Goal: Task Accomplishment & Management: Manage account settings

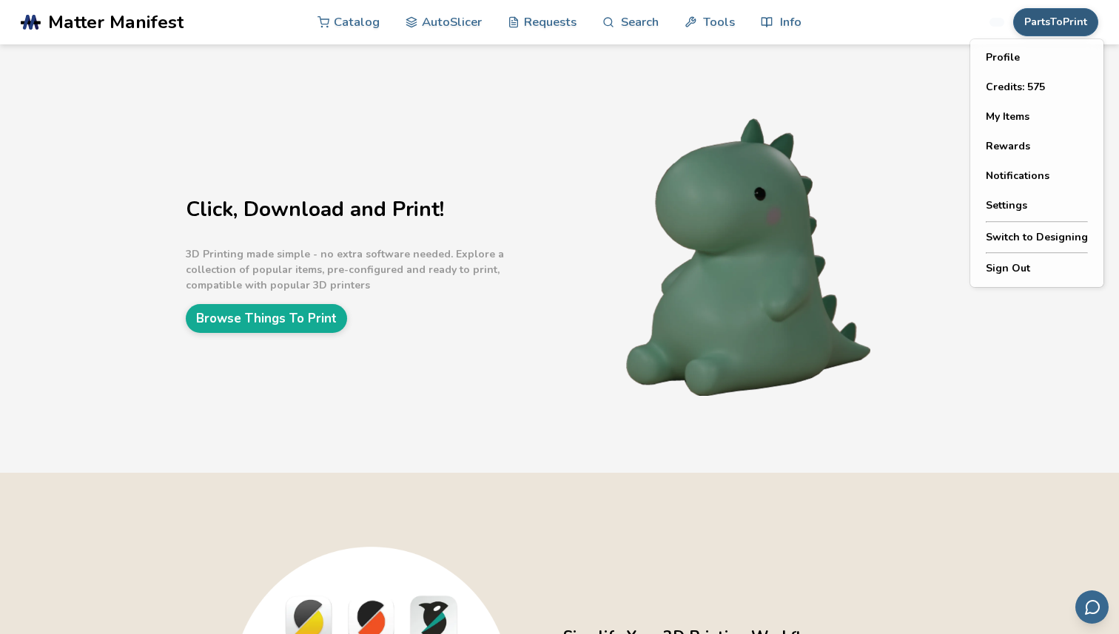
click at [1064, 25] on button "PartsToPrint" at bounding box center [1055, 22] width 85 height 28
click at [1036, 61] on button "Profile" at bounding box center [1037, 58] width 126 height 30
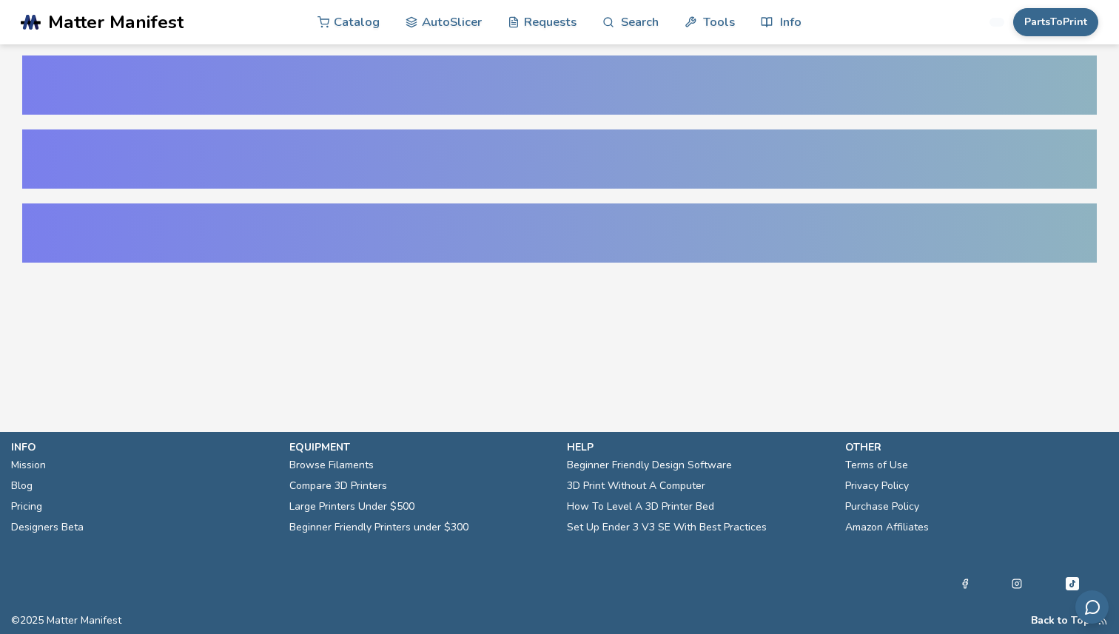
select select "**********"
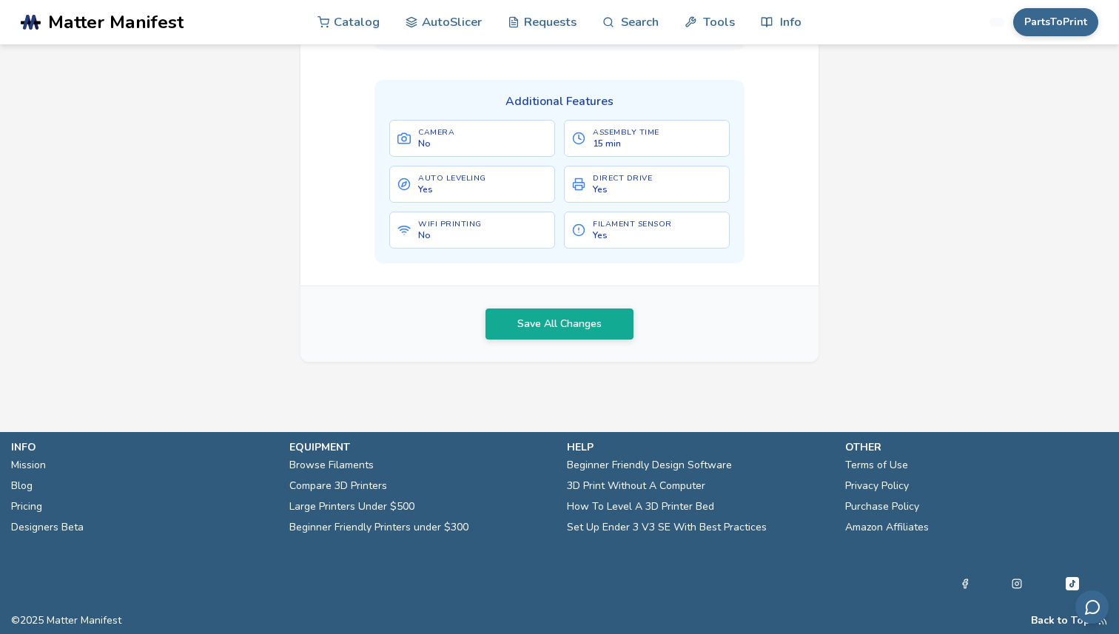
scroll to position [861, 0]
click at [1048, 28] on button "PartsToPrint" at bounding box center [1055, 22] width 85 height 28
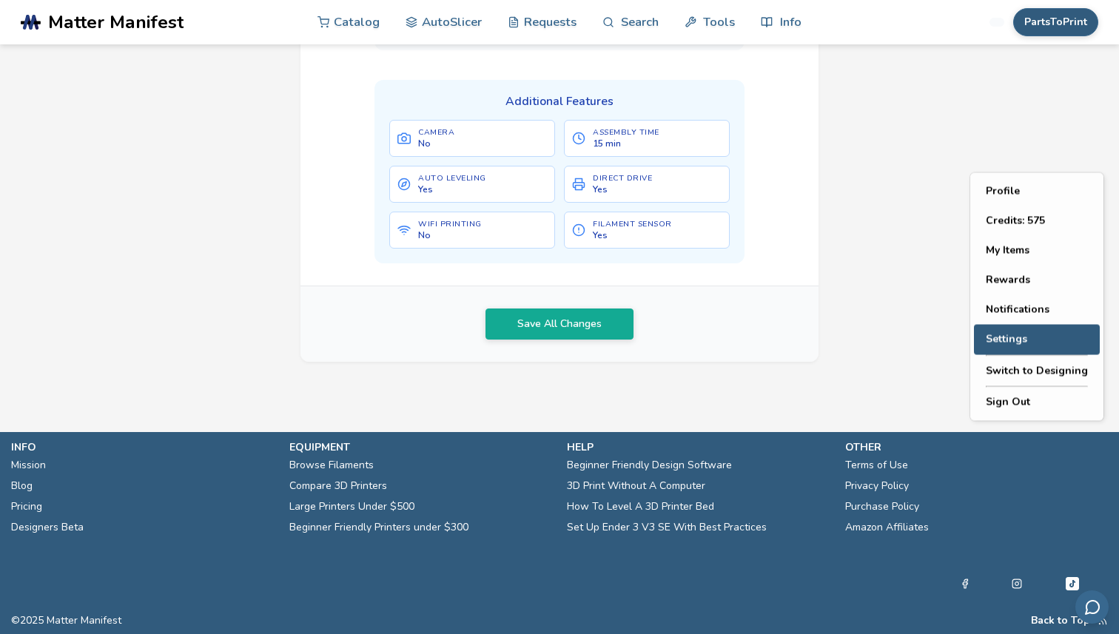
click at [1011, 325] on button "Settings" at bounding box center [1037, 340] width 126 height 30
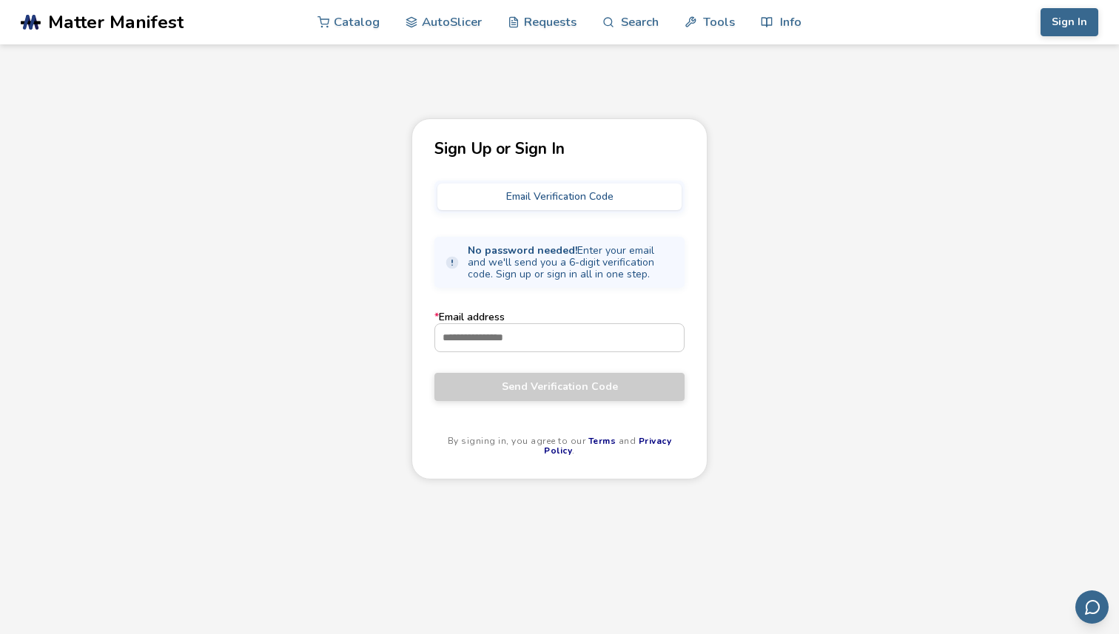
click at [870, 165] on div "Sign Up or Sign In Email Verification Code No password needed! Enter your email…" at bounding box center [559, 414] width 1119 height 593
click at [566, 354] on form "* Email address Send Verification Code" at bounding box center [559, 356] width 250 height 89
click at [566, 349] on input "* Email address" at bounding box center [559, 337] width 249 height 27
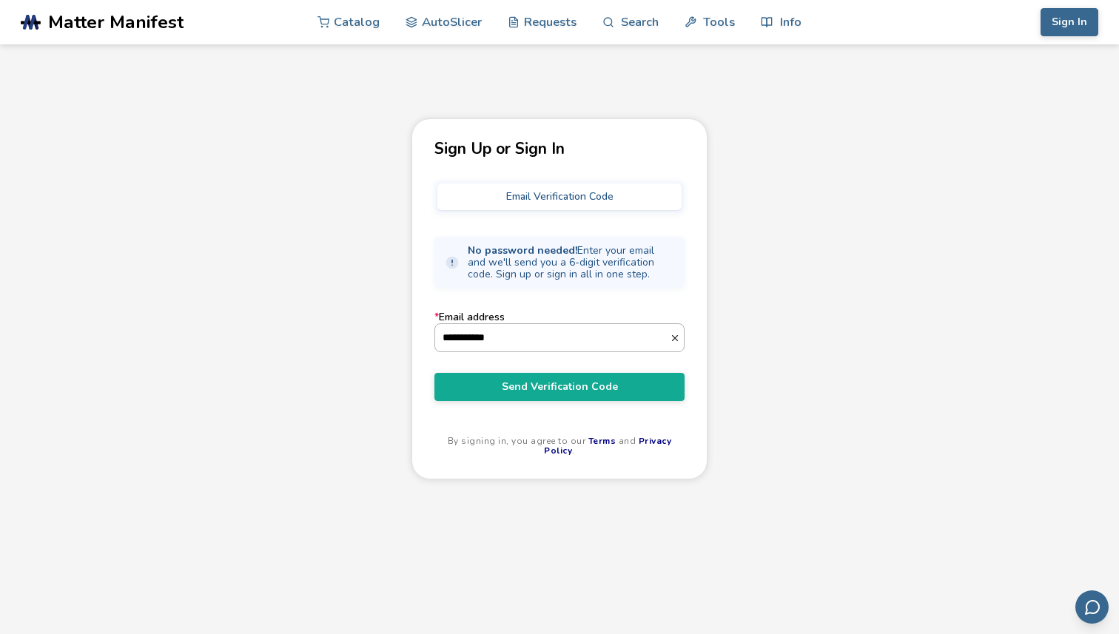
type input "**********"
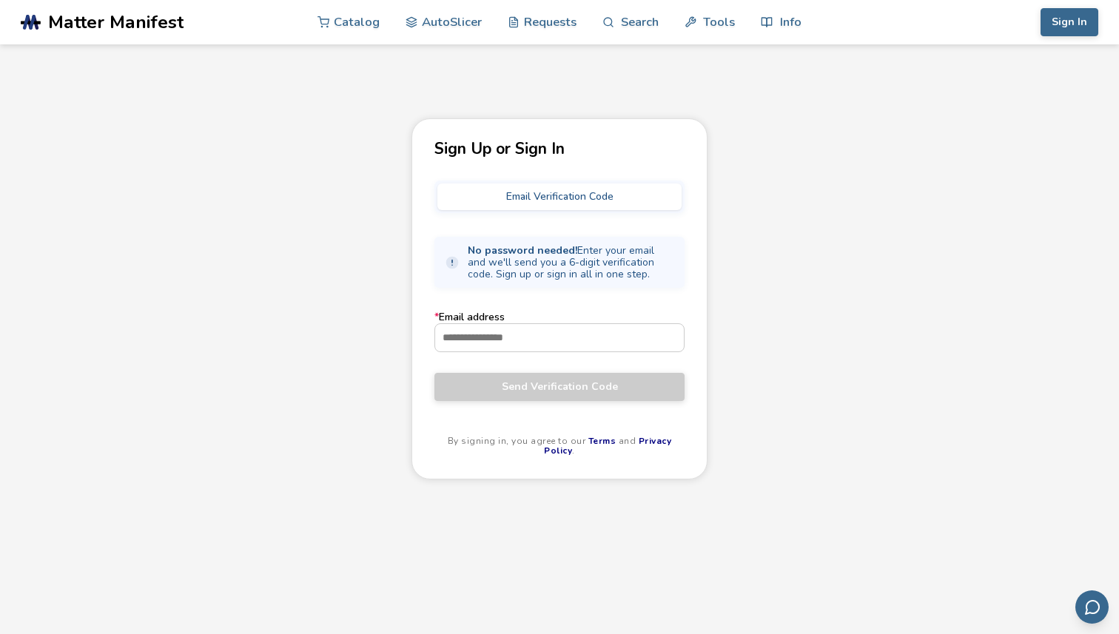
click at [968, 58] on main "Sign Up or Sign In Email Verification Code No password needed! Enter your email…" at bounding box center [559, 355] width 1119 height 711
